Goal: Check status: Check status

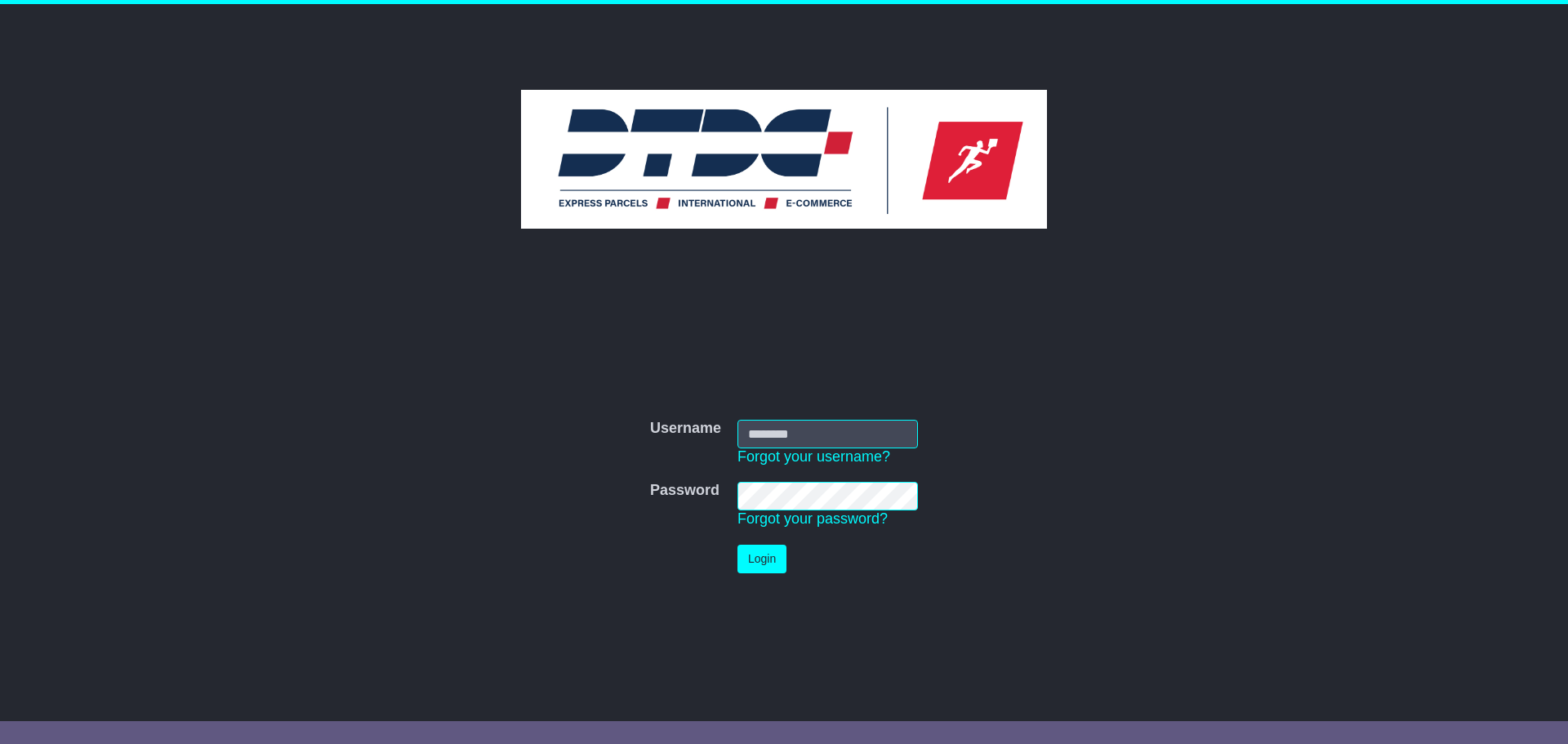
type input "********"
click at [758, 556] on button "Login" at bounding box center [762, 558] width 49 height 28
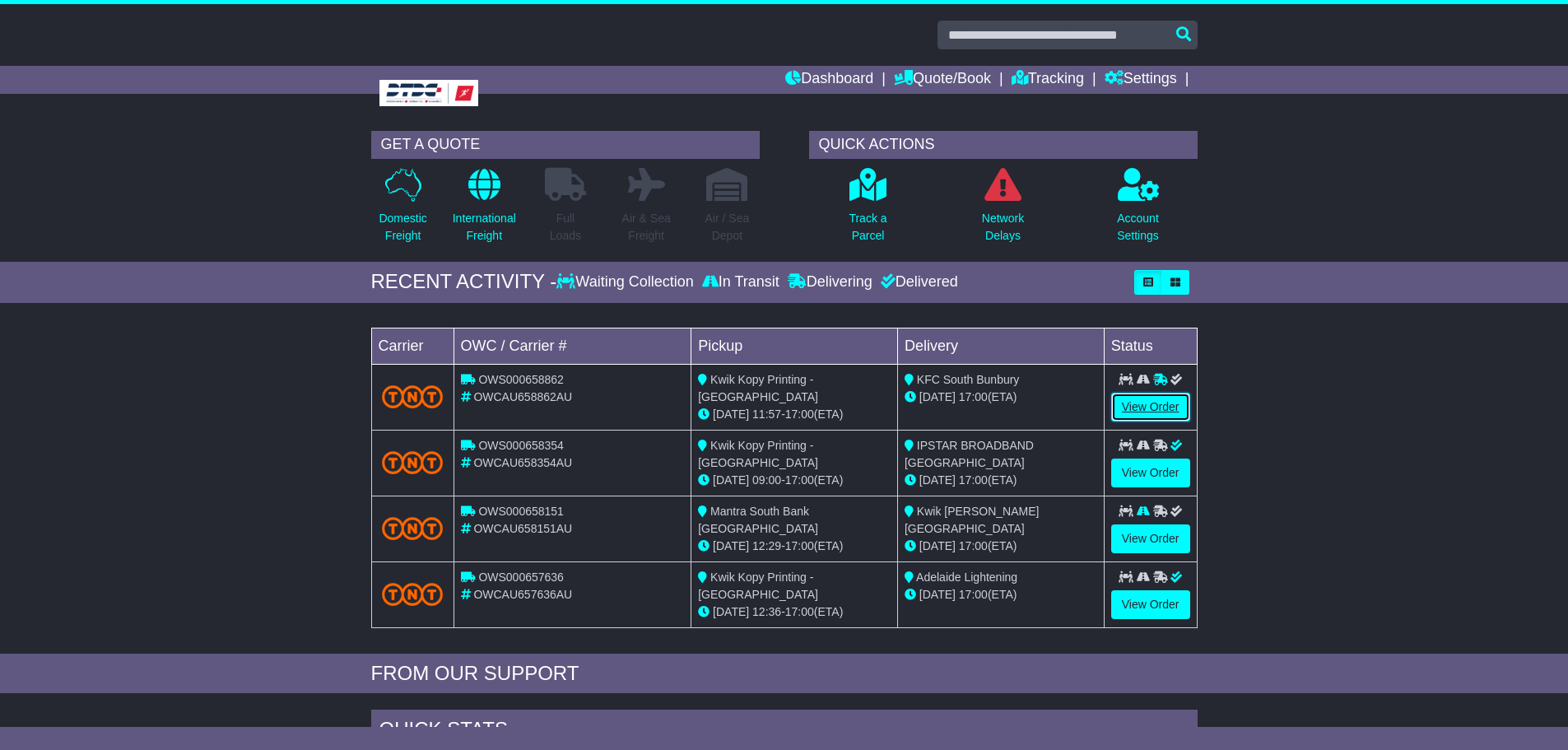
click at [1150, 403] on link "View Order" at bounding box center [1150, 406] width 79 height 28
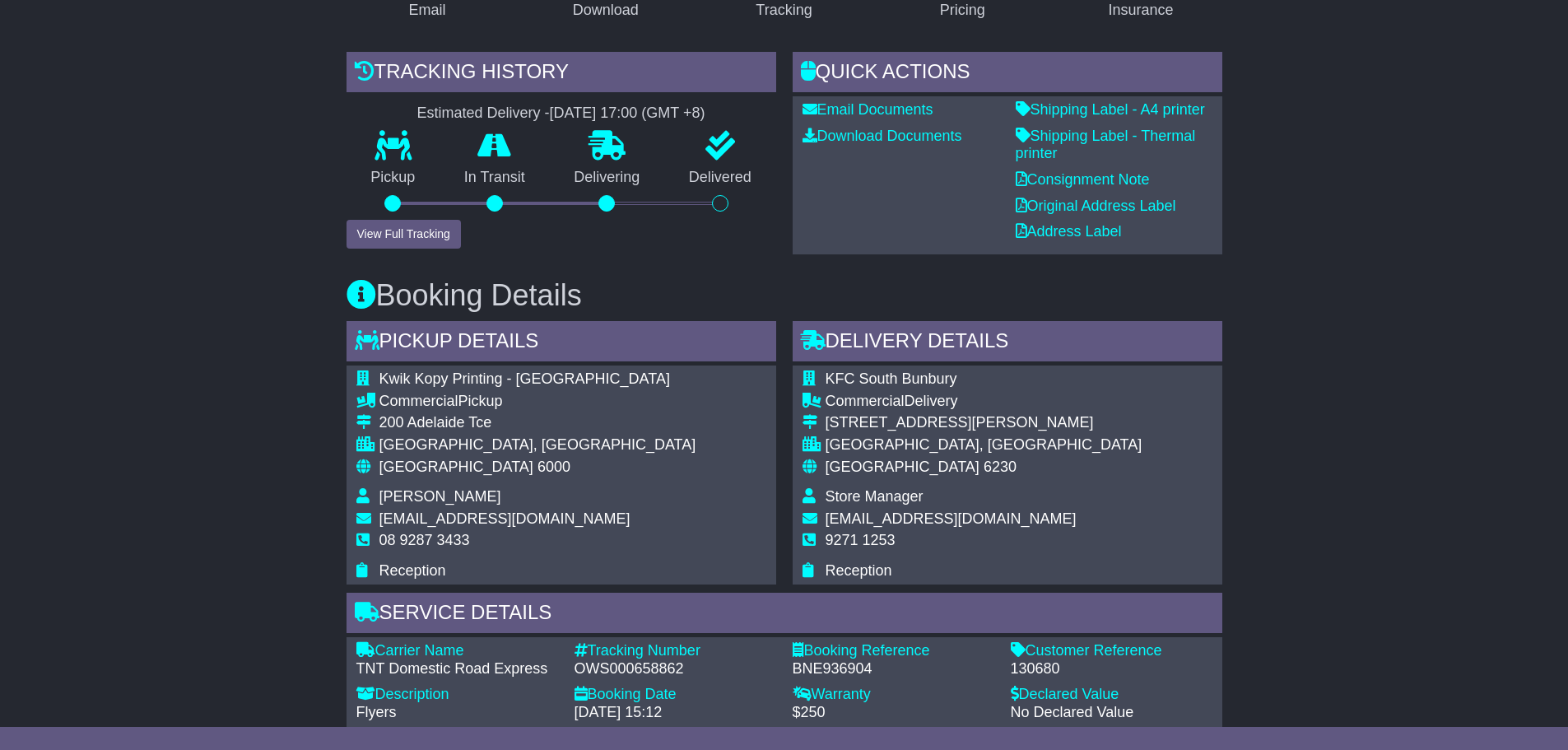
scroll to position [329, 0]
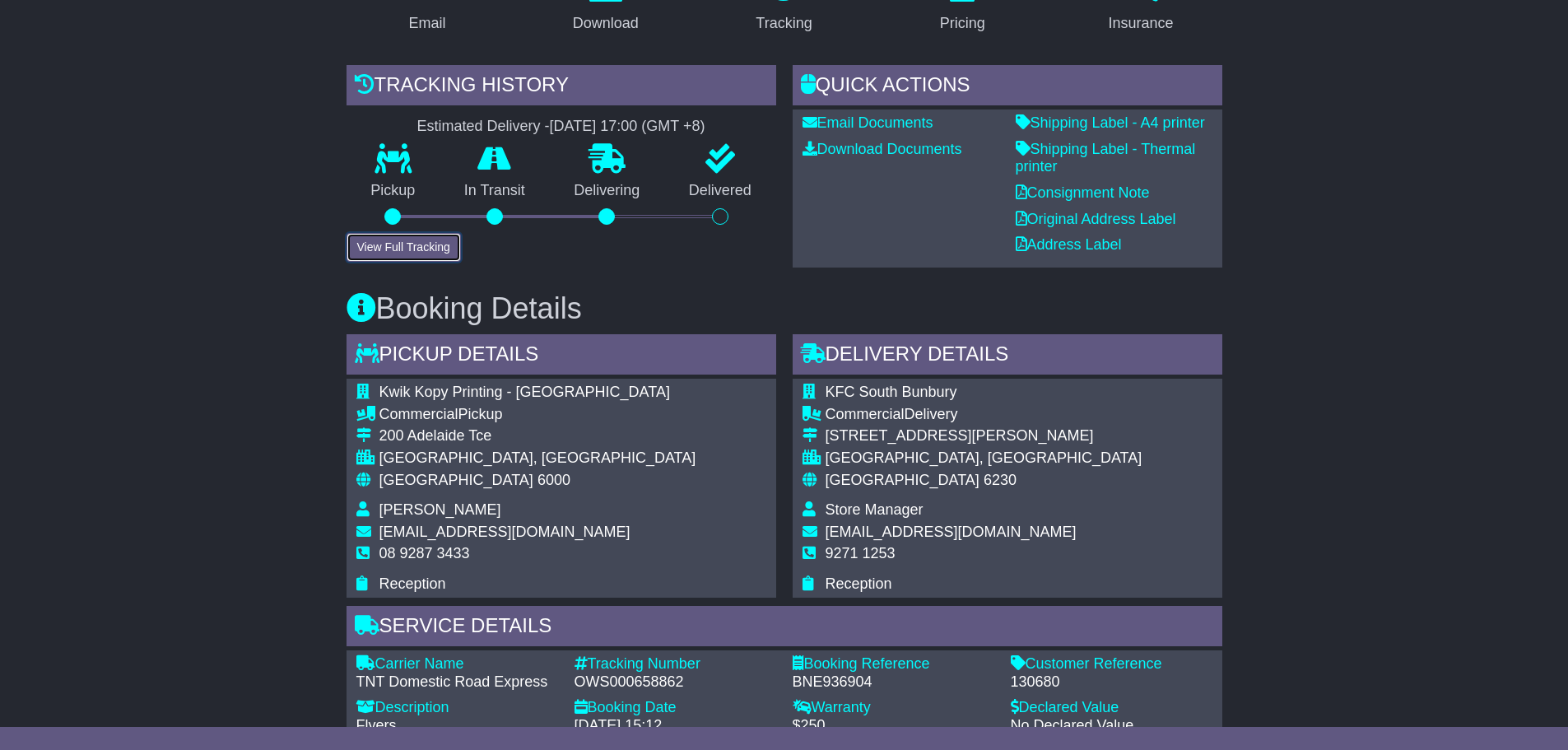
click at [394, 253] on button "View Full Tracking" at bounding box center [404, 247] width 114 height 28
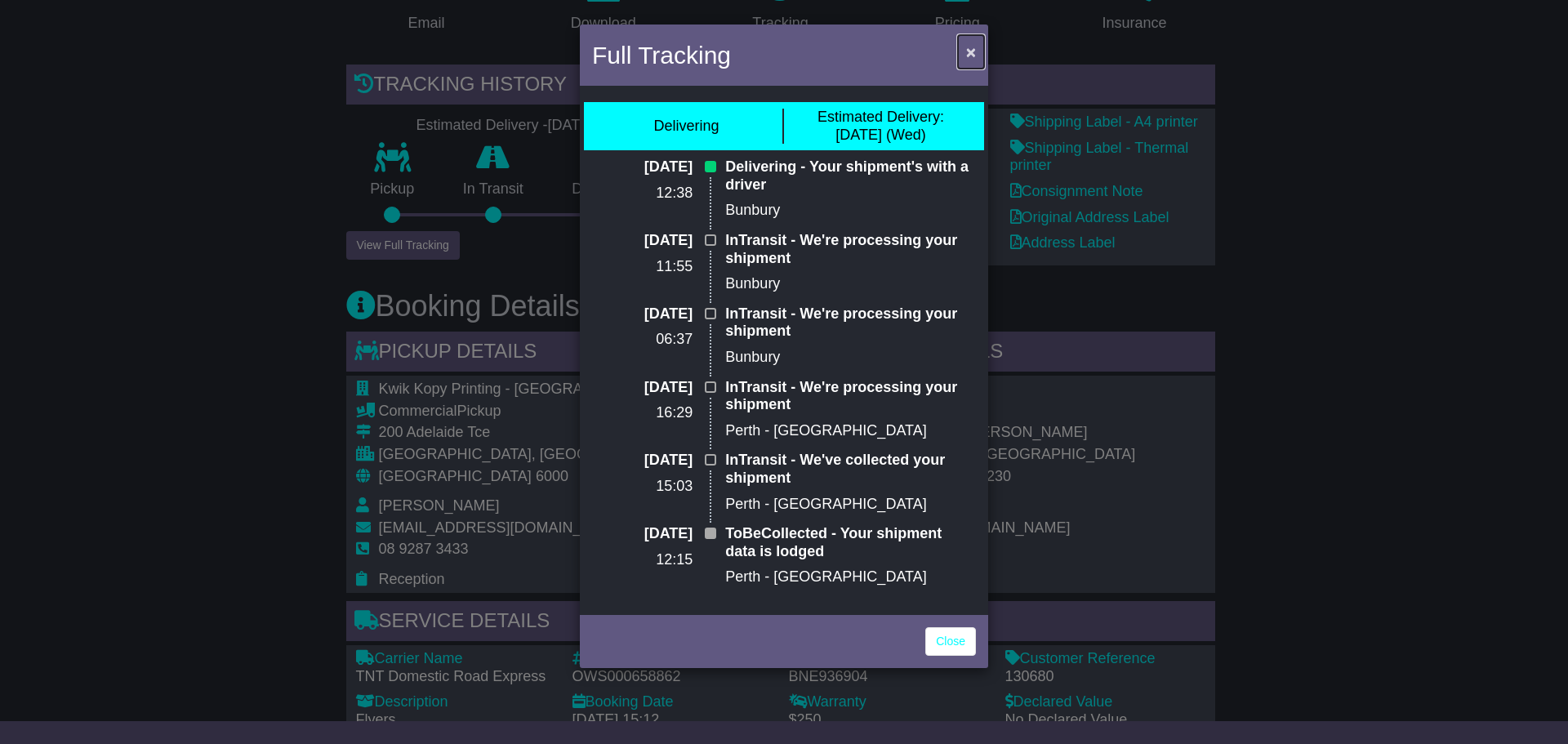
click at [967, 46] on span "×" at bounding box center [971, 52] width 9 height 19
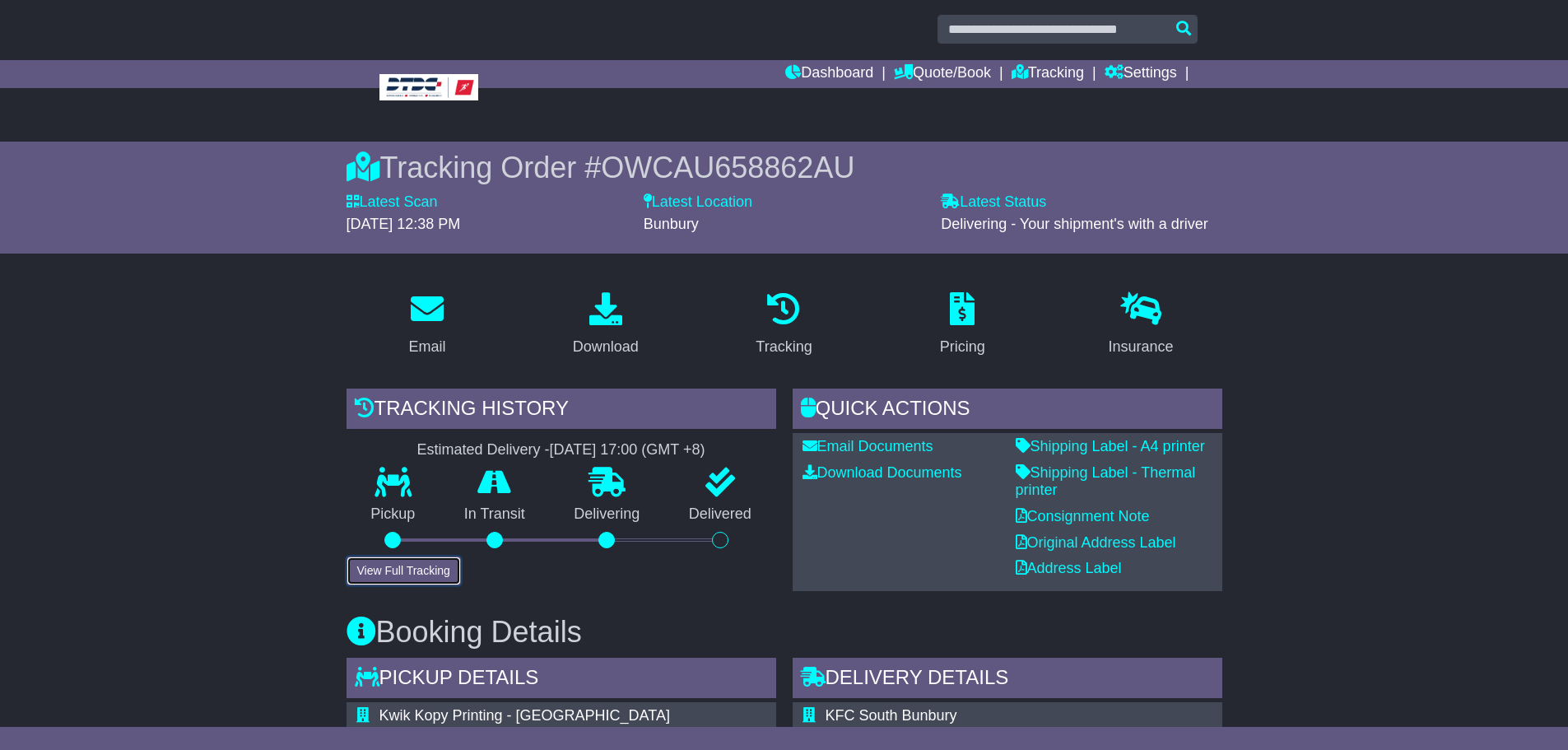
scroll to position [0, 0]
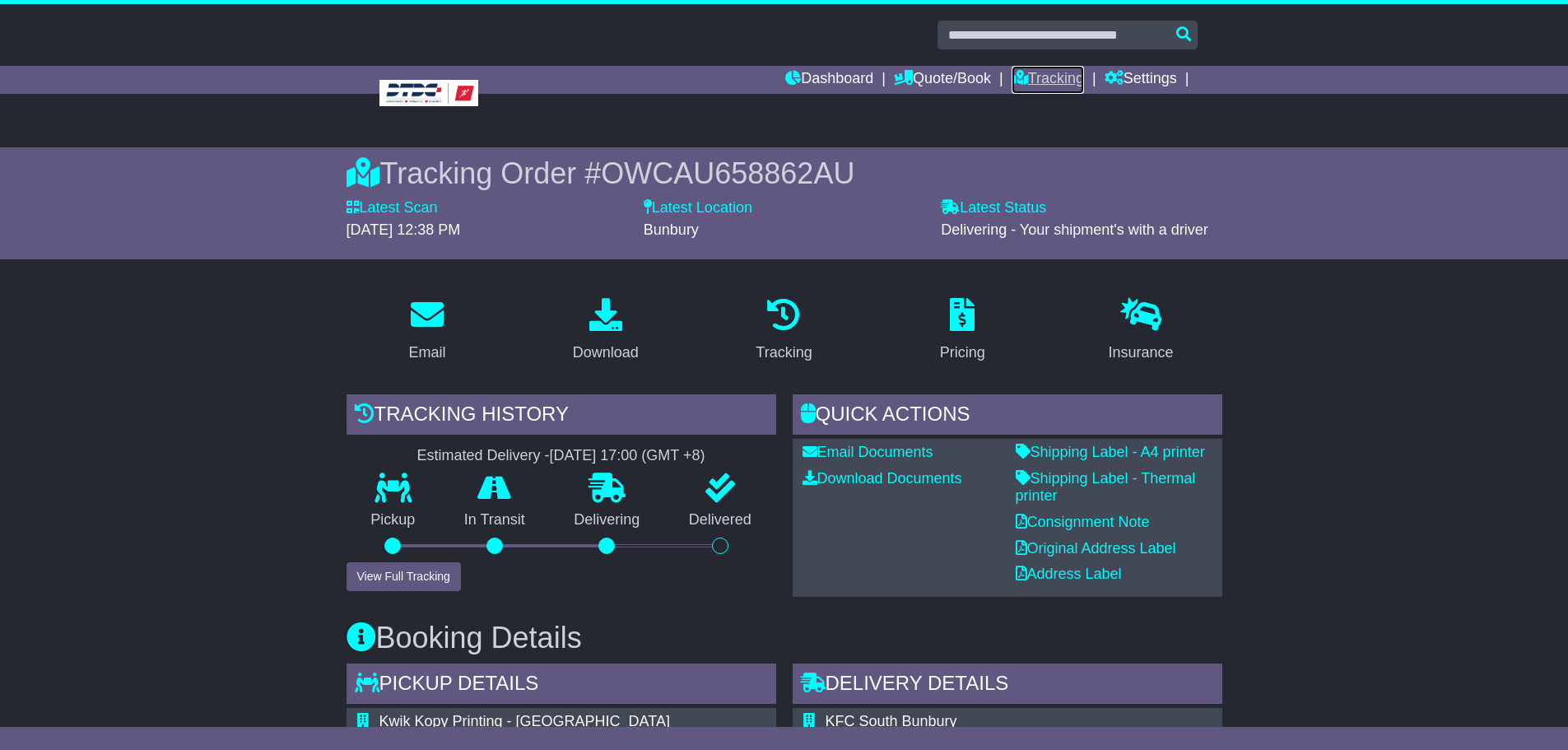
click at [1040, 81] on link "Tracking" at bounding box center [1048, 79] width 72 height 28
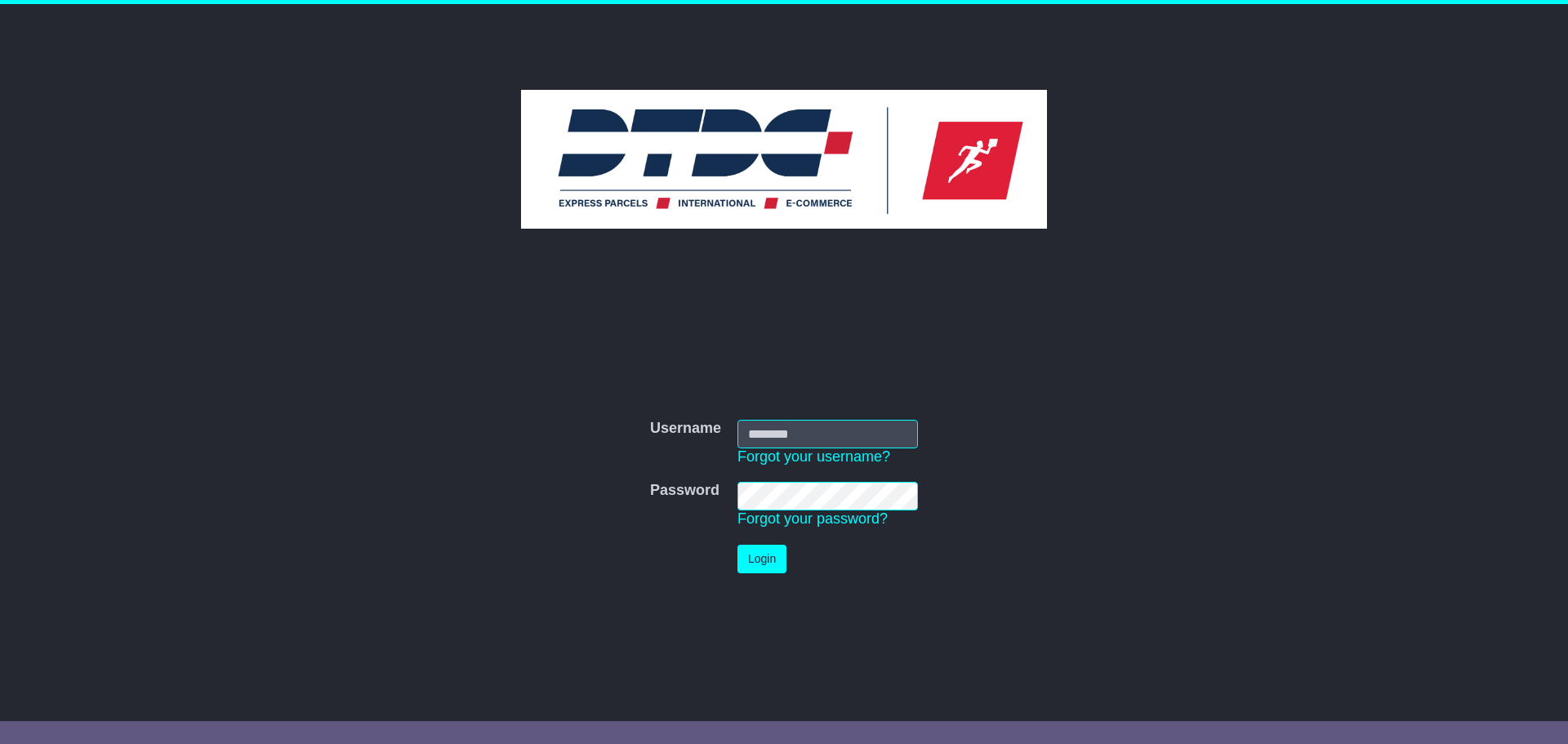
type input "********"
click at [755, 556] on button "Login" at bounding box center [762, 558] width 49 height 28
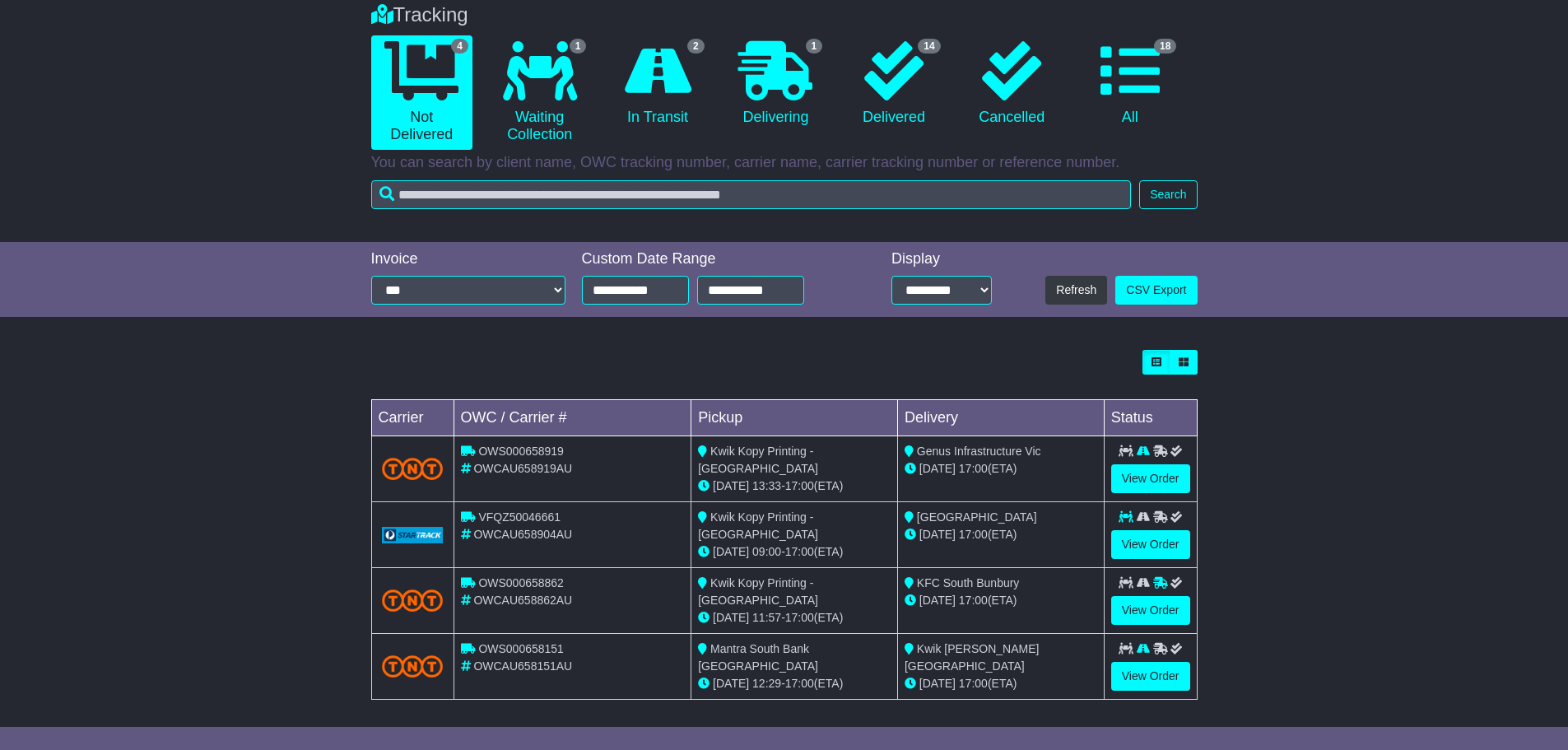
scroll to position [138, 0]
